Goal: Transaction & Acquisition: Purchase product/service

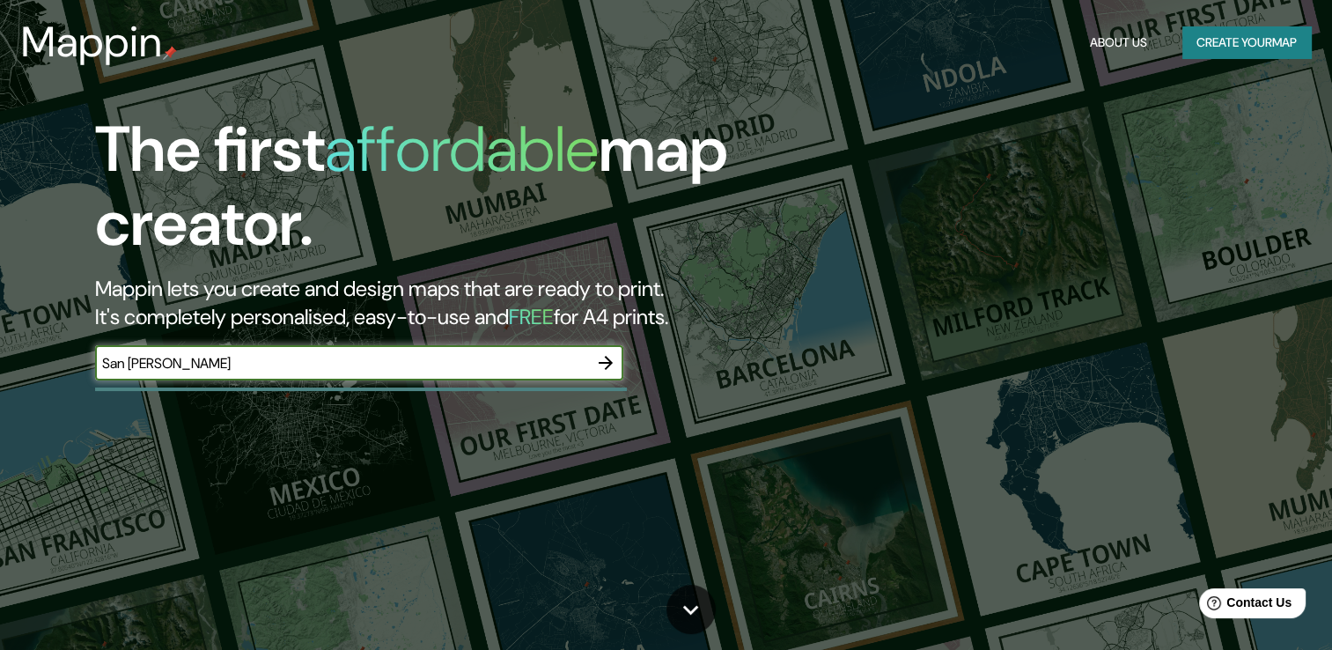
type input "San [PERSON_NAME]"
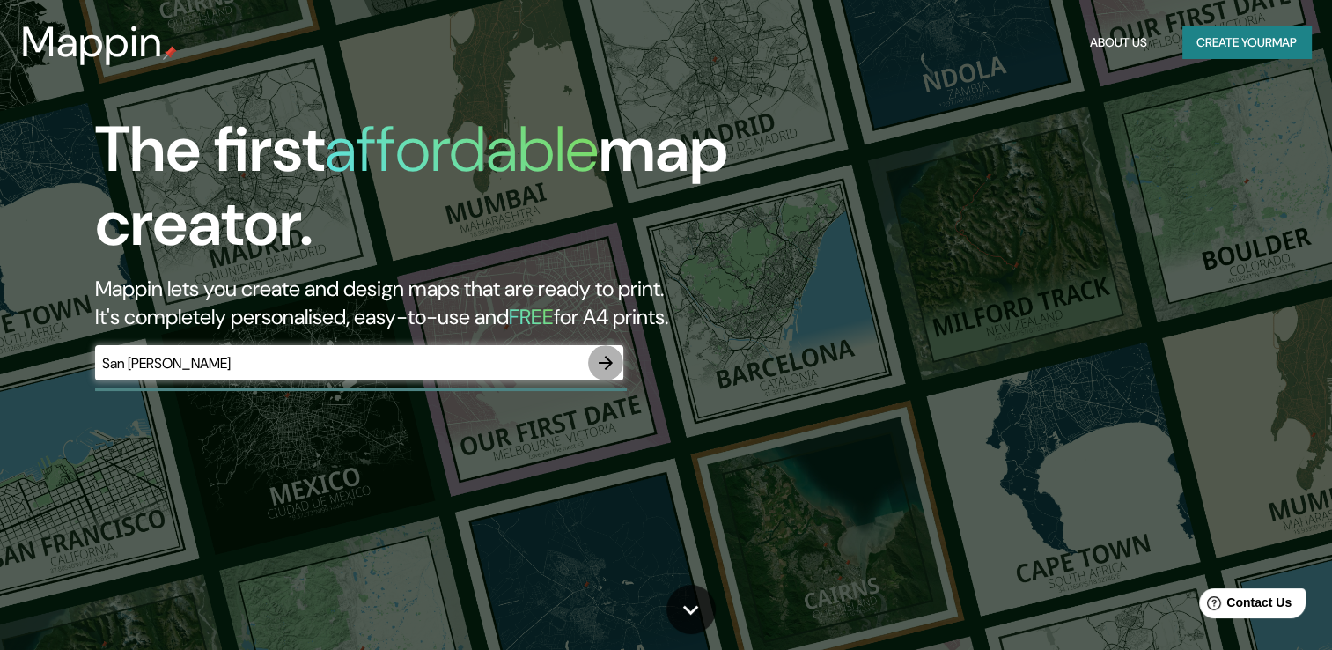
click at [602, 358] on icon "button" at bounding box center [605, 362] width 21 height 21
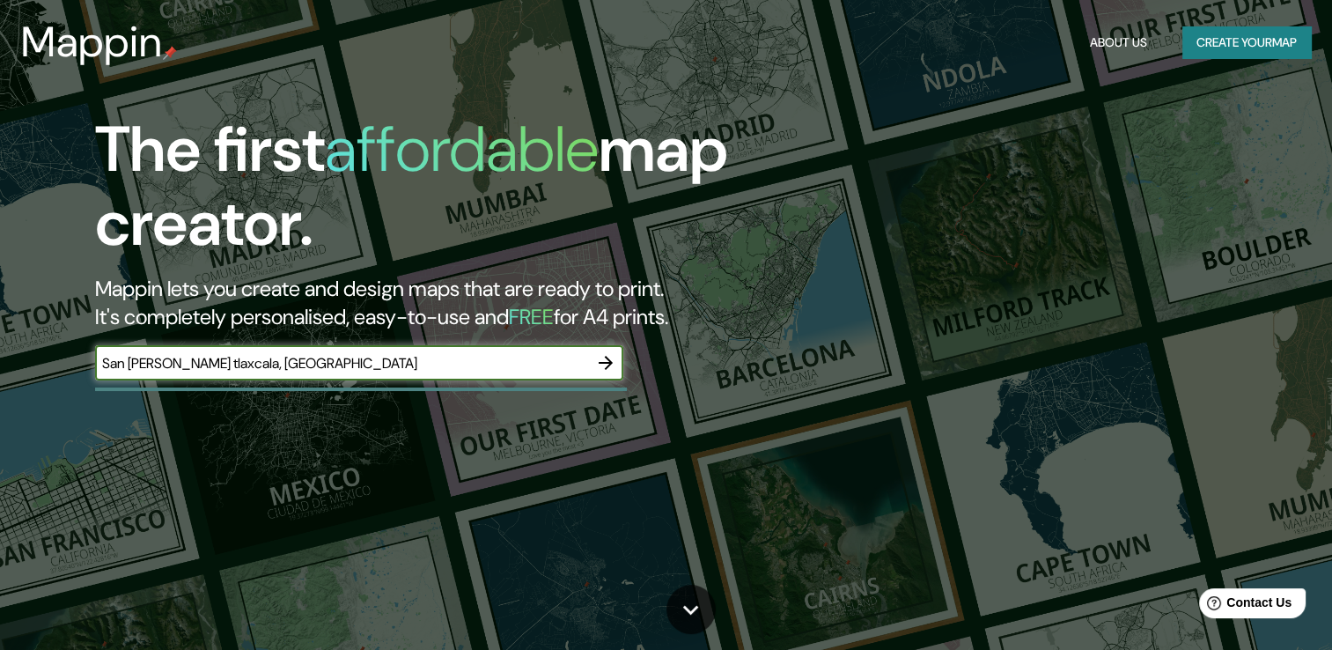
type input "San [PERSON_NAME] tlaxcala, [GEOGRAPHIC_DATA]"
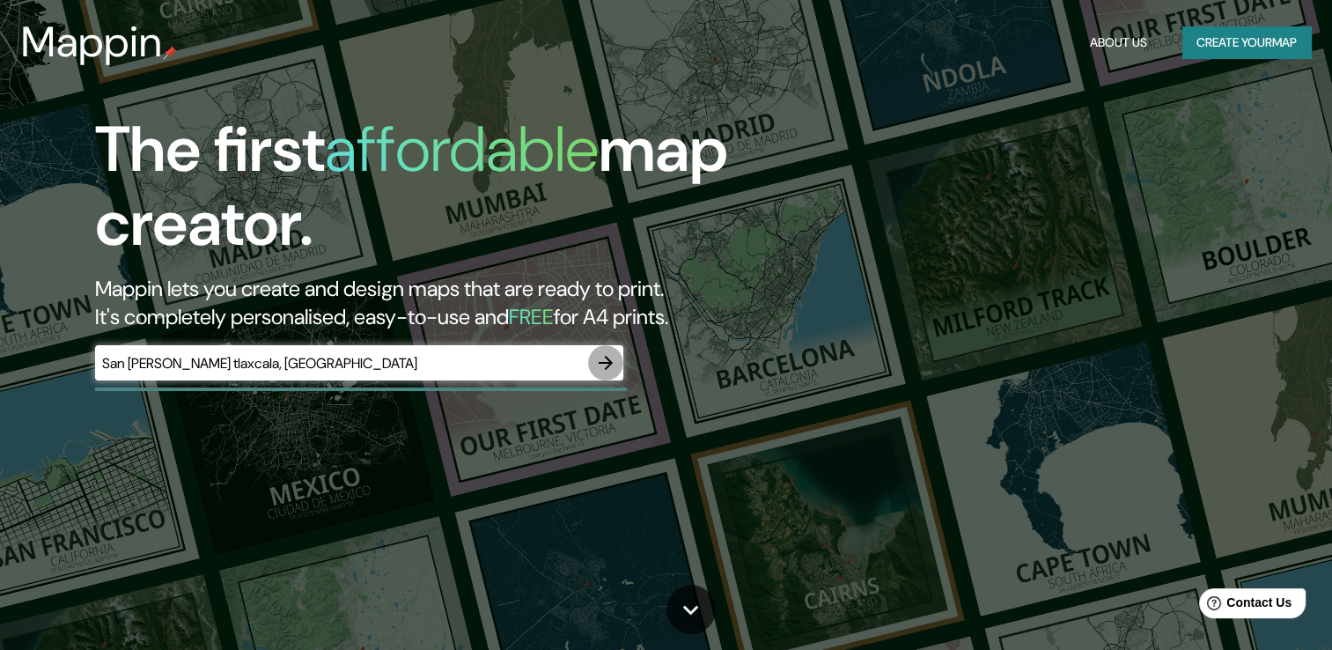
click at [612, 357] on icon "button" at bounding box center [605, 362] width 21 height 21
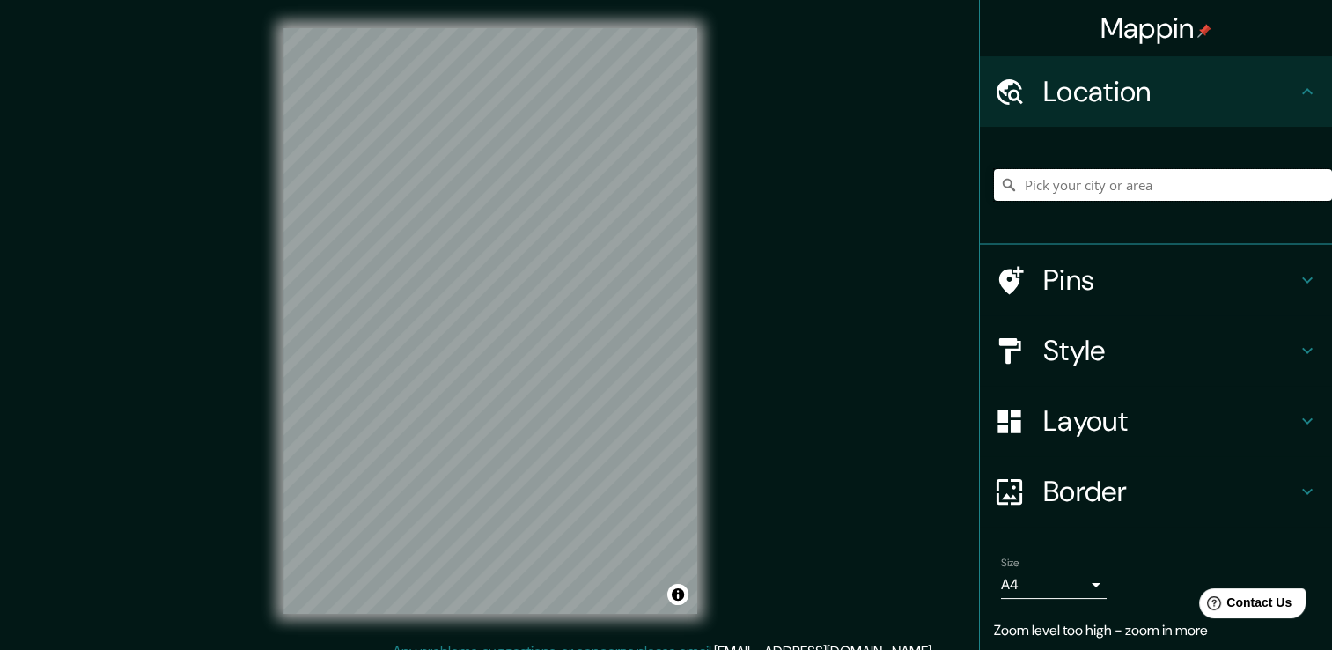
click at [1064, 189] on input "Pick your city or area" at bounding box center [1163, 185] width 338 height 32
paste input "San [PERSON_NAME]"
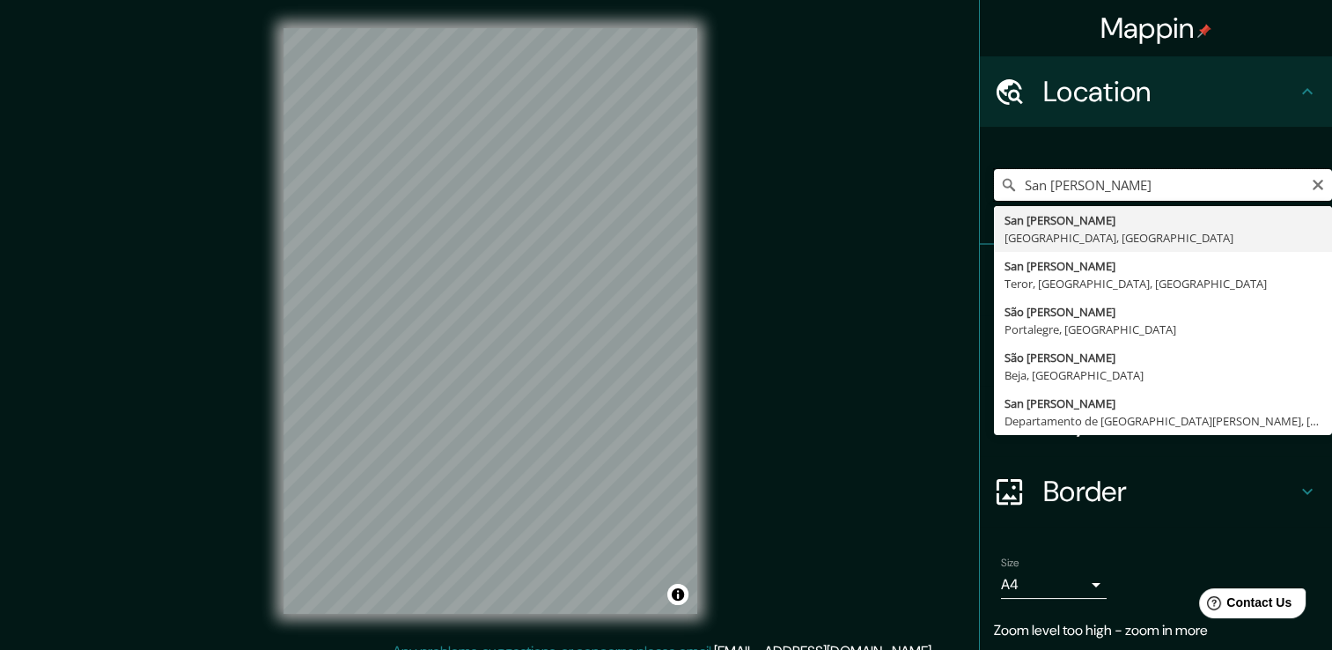
drag, startPoint x: 1191, startPoint y: 195, endPoint x: 1182, endPoint y: 192, distance: 10.3
click at [1182, 192] on input "San [PERSON_NAME]" at bounding box center [1163, 185] width 338 height 32
drag, startPoint x: 1179, startPoint y: 181, endPoint x: 1081, endPoint y: 178, distance: 97.8
click at [1081, 178] on input "San [PERSON_NAME]" at bounding box center [1163, 185] width 338 height 32
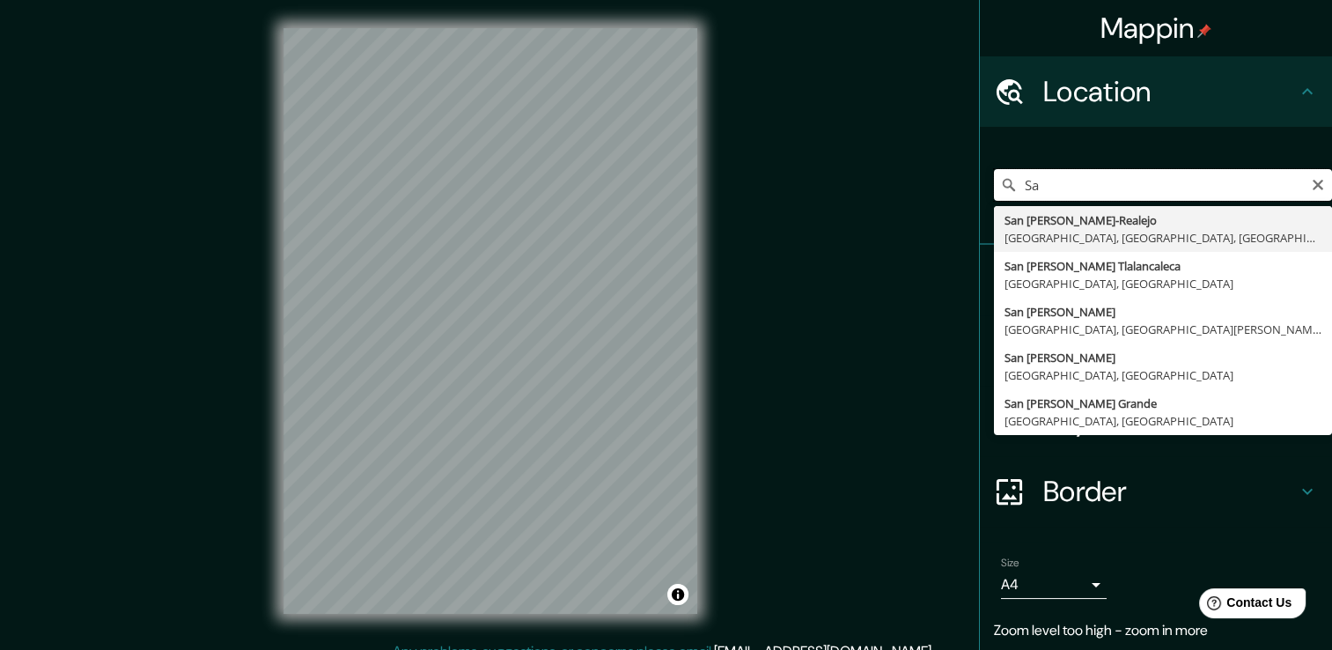
type input "S"
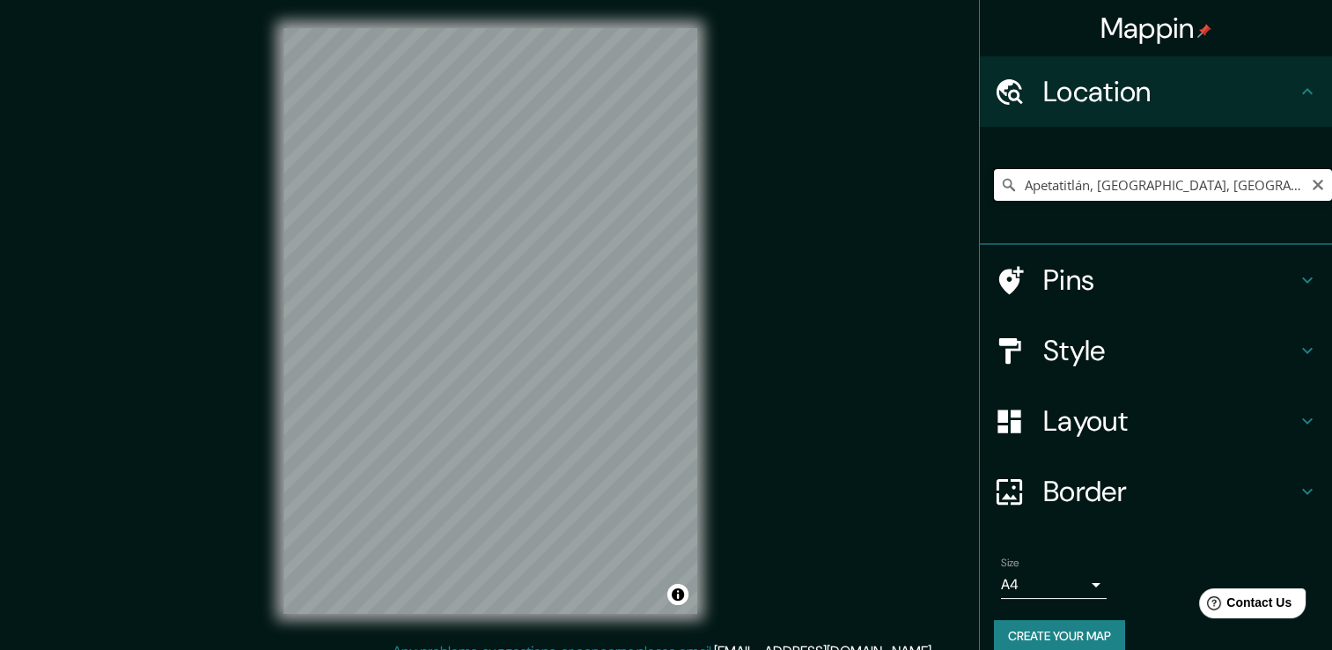
click at [1164, 193] on input "Apetatitlán, [GEOGRAPHIC_DATA], [GEOGRAPHIC_DATA]" at bounding box center [1163, 185] width 338 height 32
drag, startPoint x: 1198, startPoint y: 181, endPoint x: 1184, endPoint y: 188, distance: 15.4
click at [1184, 188] on input "Apetatitlán, [GEOGRAPHIC_DATA], [GEOGRAPHIC_DATA]" at bounding box center [1163, 185] width 338 height 32
drag, startPoint x: 1184, startPoint y: 188, endPoint x: 1087, endPoint y: 185, distance: 97.8
click at [1087, 185] on input "Apetatitlán, [GEOGRAPHIC_DATA], [GEOGRAPHIC_DATA]" at bounding box center [1163, 185] width 338 height 32
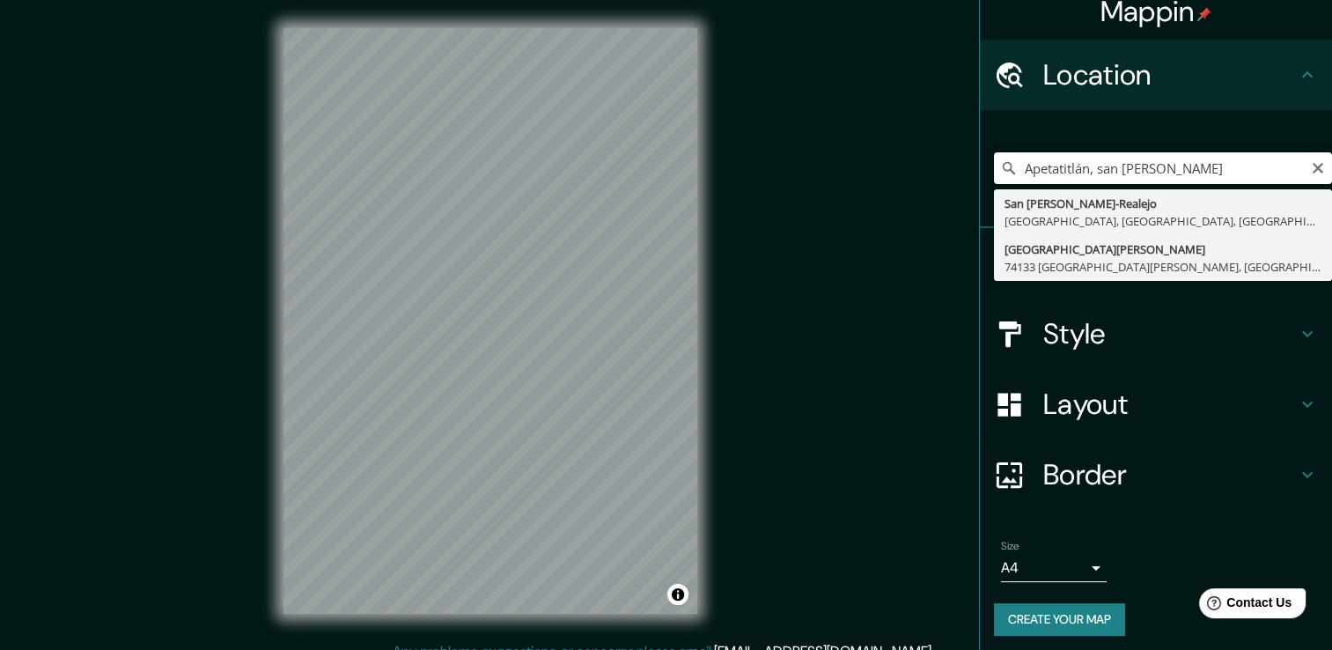
scroll to position [22, 0]
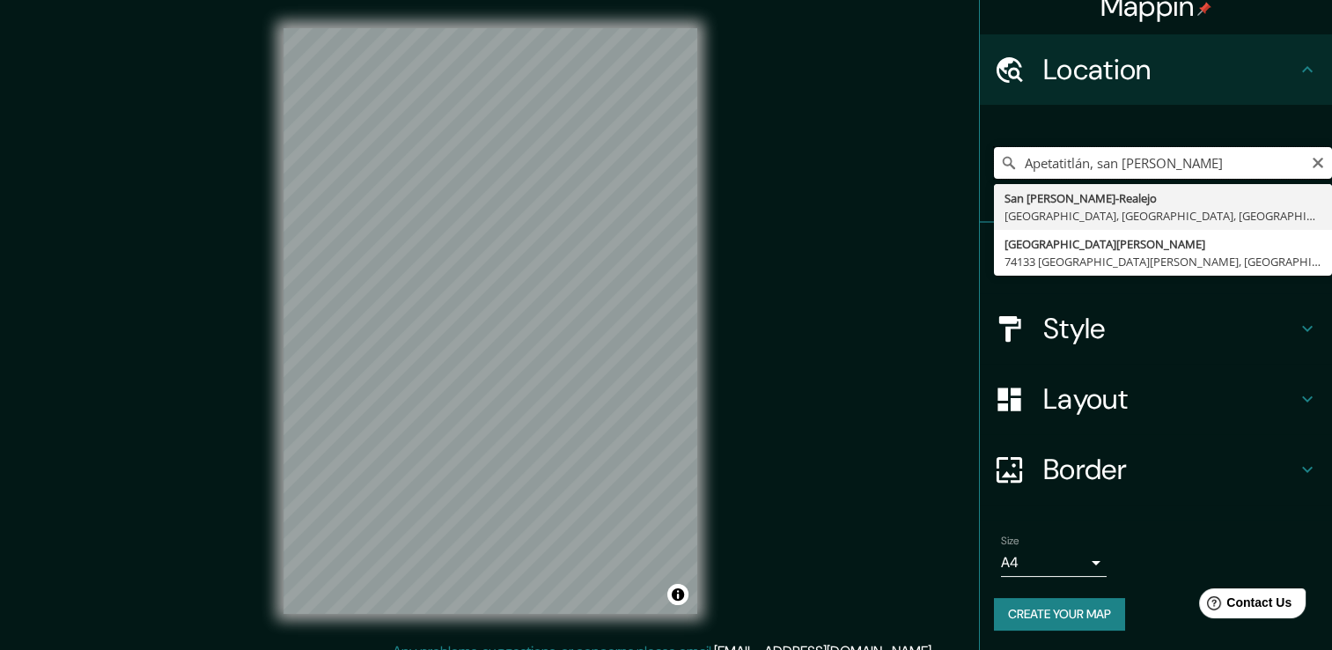
click at [1208, 155] on input "Apetatitlán, san [PERSON_NAME]" at bounding box center [1163, 163] width 338 height 32
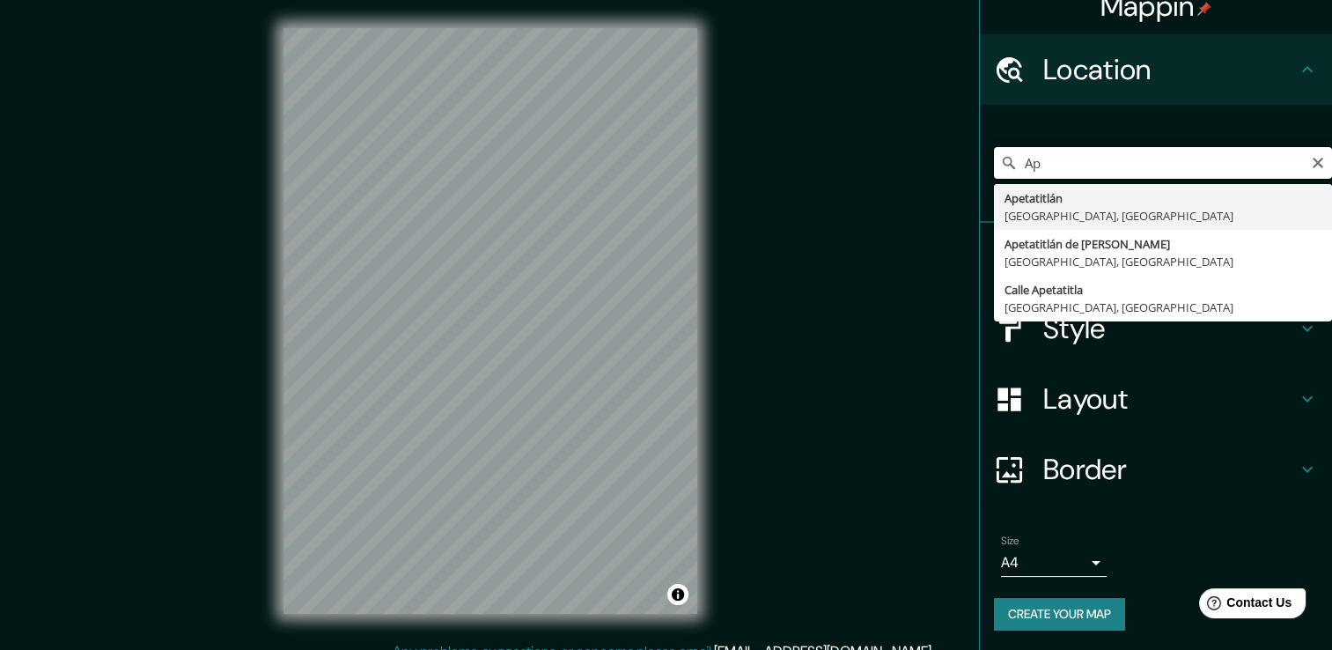
type input "A"
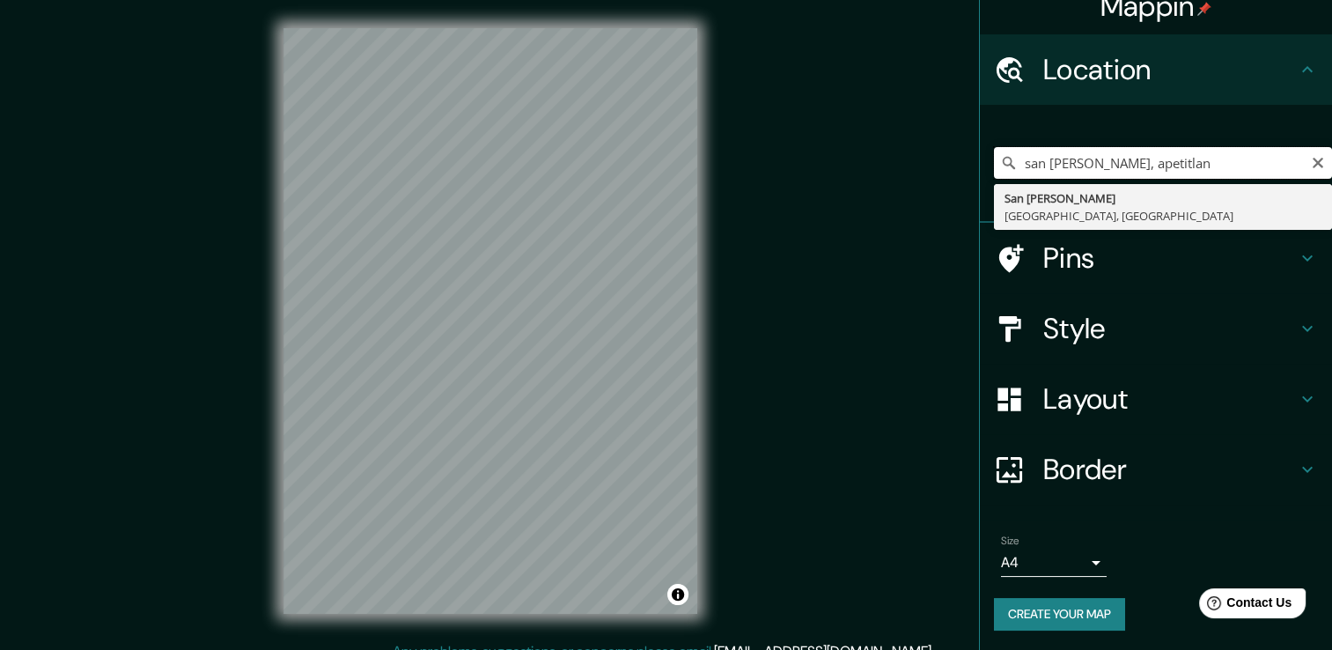
type input "san [PERSON_NAME], apetitlan"
